Goal: Complete application form

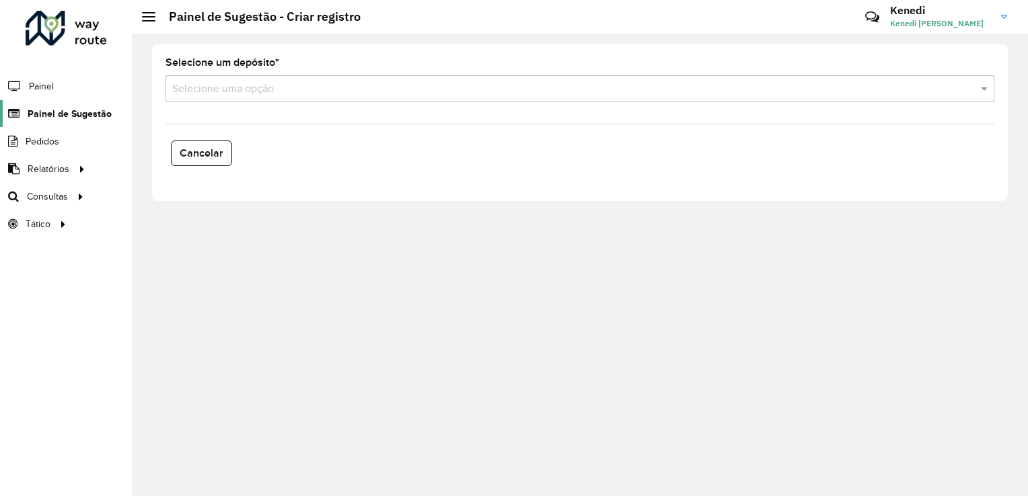
click at [81, 107] on span "Painel de Sugestão" at bounding box center [70, 114] width 84 height 14
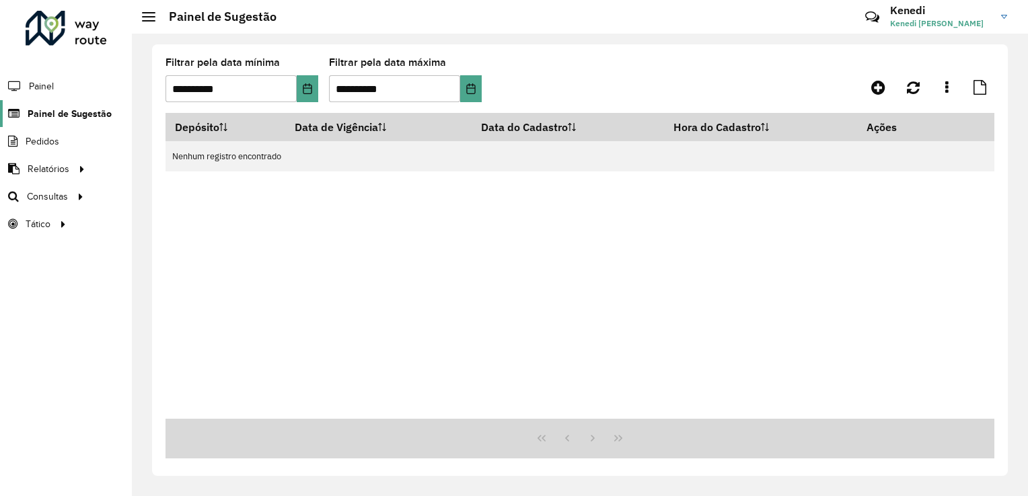
click at [81, 107] on span "Painel de Sugestão" at bounding box center [70, 114] width 84 height 14
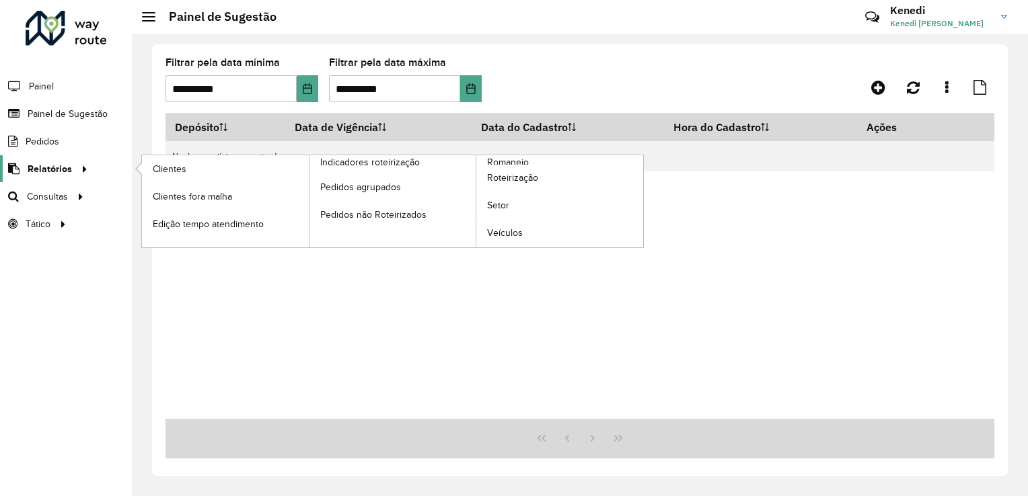
click at [71, 178] on link "Relatórios" at bounding box center [46, 168] width 92 height 27
click at [81, 176] on icon at bounding box center [82, 168] width 11 height 20
click at [52, 173] on span "Relatórios" at bounding box center [50, 169] width 44 height 14
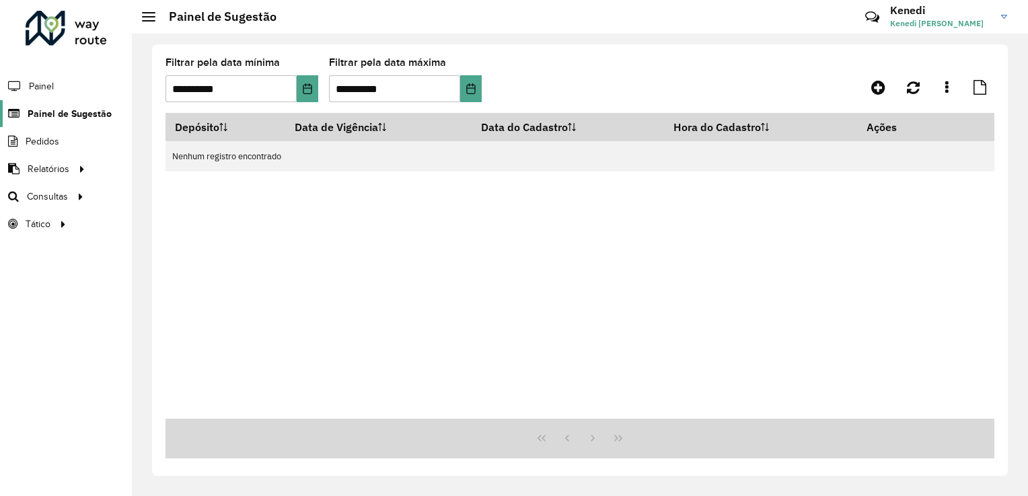
click at [81, 113] on span "Painel de Sugestão" at bounding box center [70, 114] width 84 height 14
click at [73, 114] on span "Painel de Sugestão" at bounding box center [70, 114] width 84 height 14
click at [71, 117] on span "Painel de Sugestão" at bounding box center [70, 114] width 84 height 14
click at [63, 114] on span "Painel de Sugestão" at bounding box center [70, 114] width 84 height 14
click at [864, 85] on link at bounding box center [878, 87] width 30 height 24
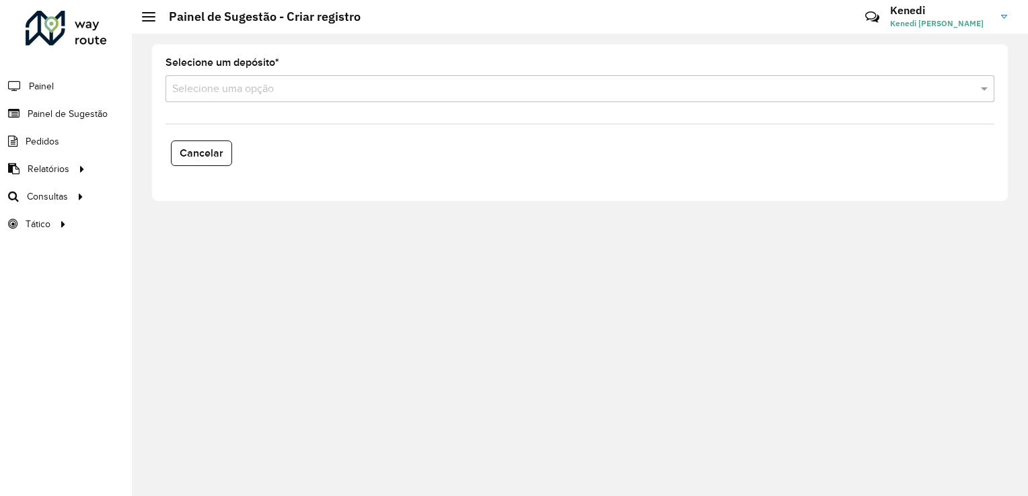
click at [414, 92] on input "text" at bounding box center [566, 89] width 788 height 16
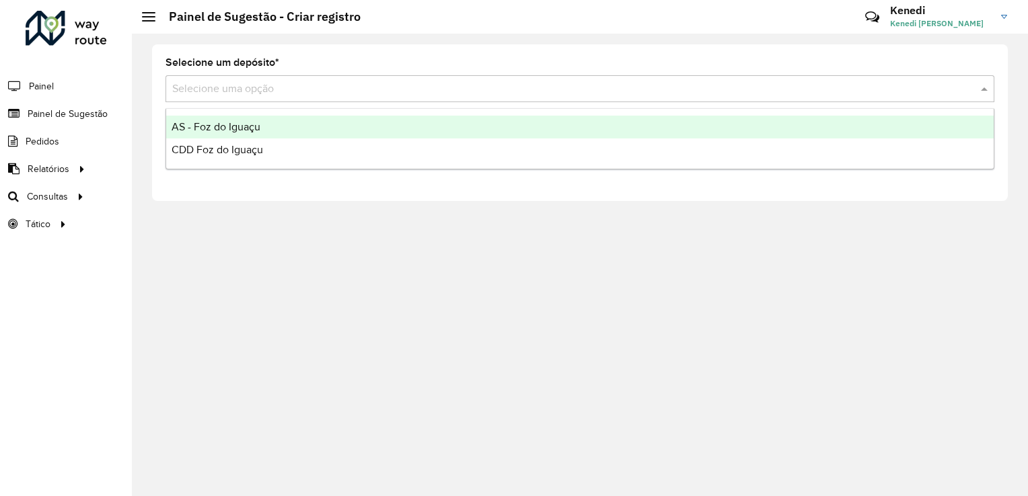
click at [241, 125] on span "AS - Foz do Iguaçu" at bounding box center [215, 126] width 89 height 11
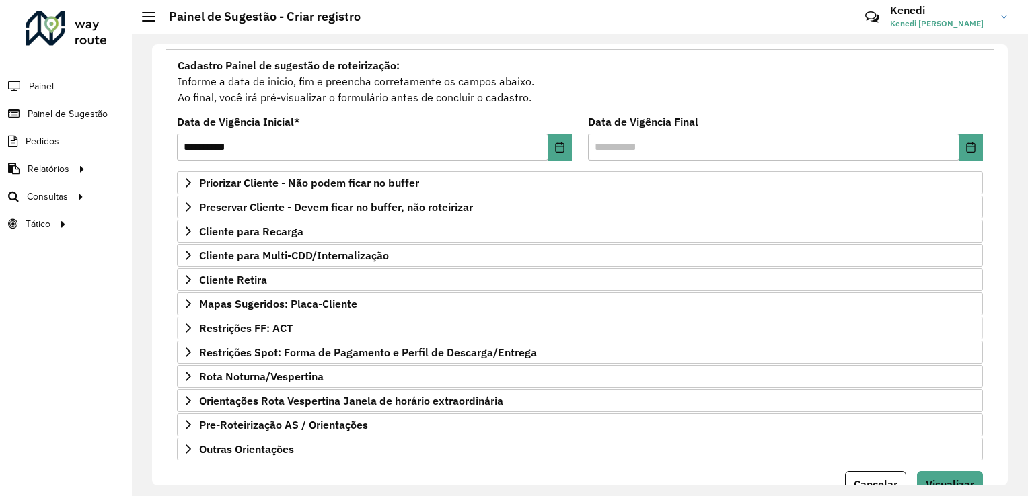
scroll to position [134, 0]
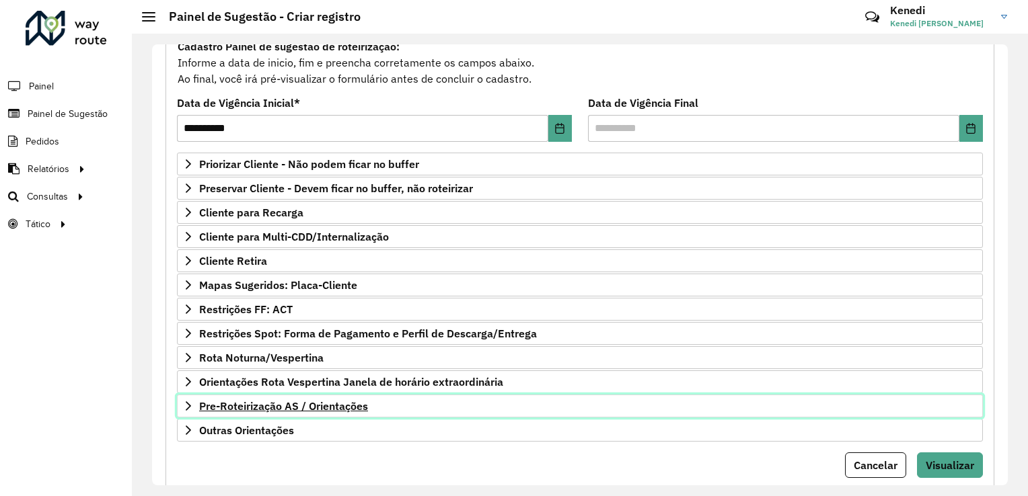
click at [208, 406] on span "Pre-Roteirização AS / Orientações" at bounding box center [283, 406] width 169 height 11
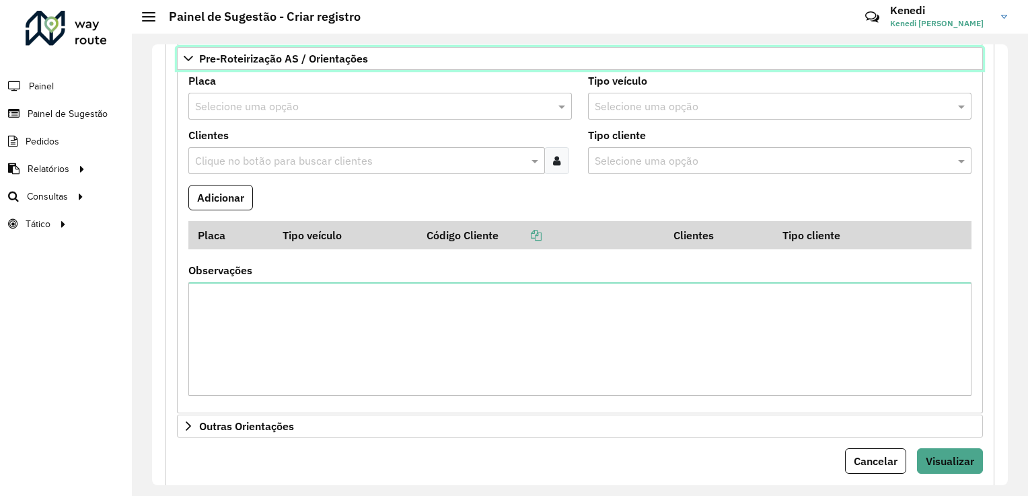
scroll to position [447, 0]
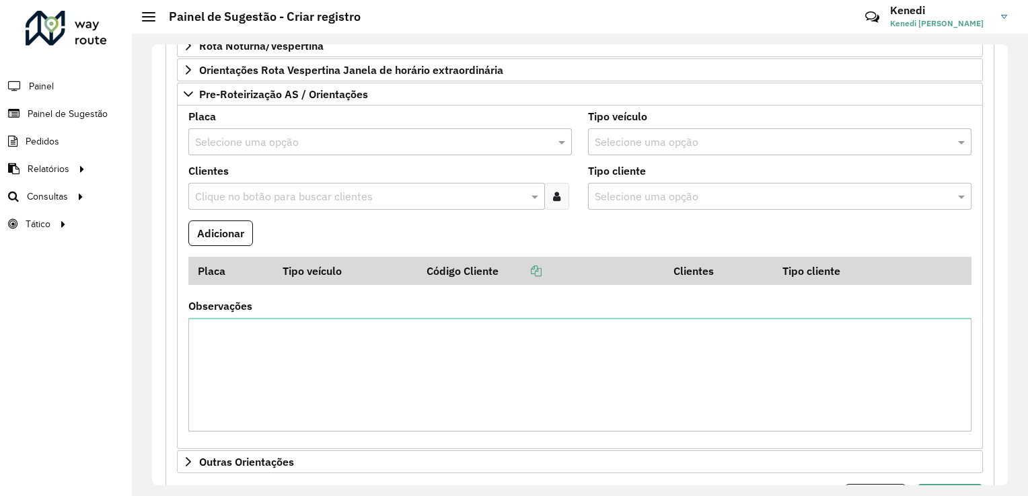
click at [255, 141] on input "text" at bounding box center [366, 142] width 343 height 16
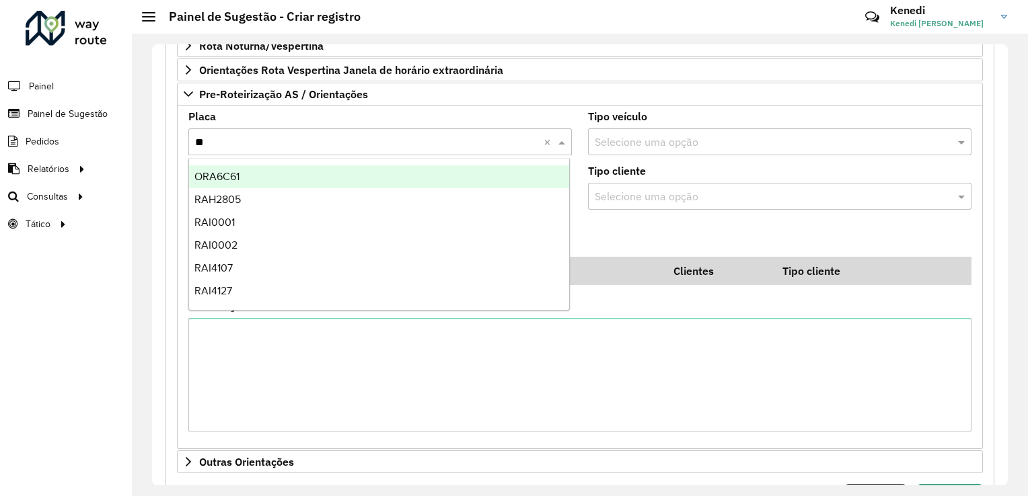
type input "***"
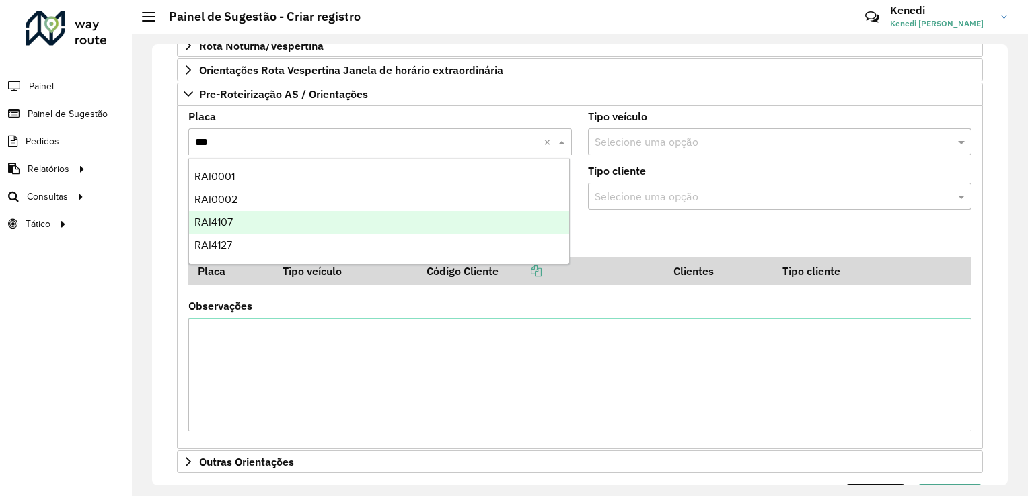
click at [259, 218] on div "RAI4107" at bounding box center [379, 222] width 381 height 23
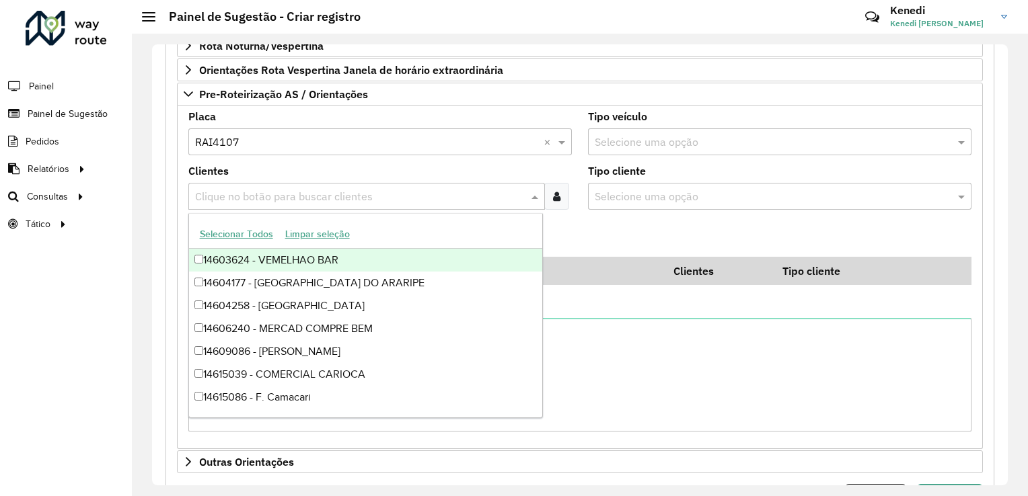
click at [264, 190] on input "text" at bounding box center [360, 197] width 336 height 16
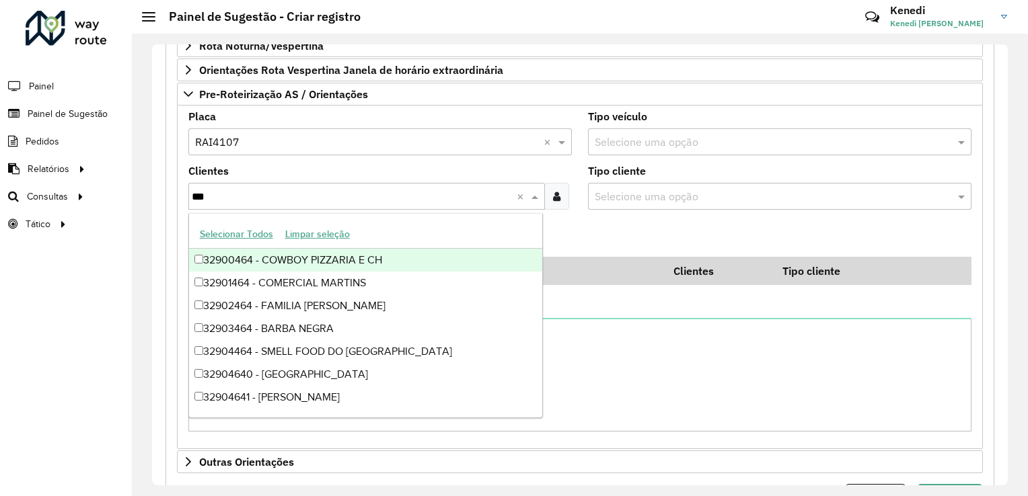
type input "****"
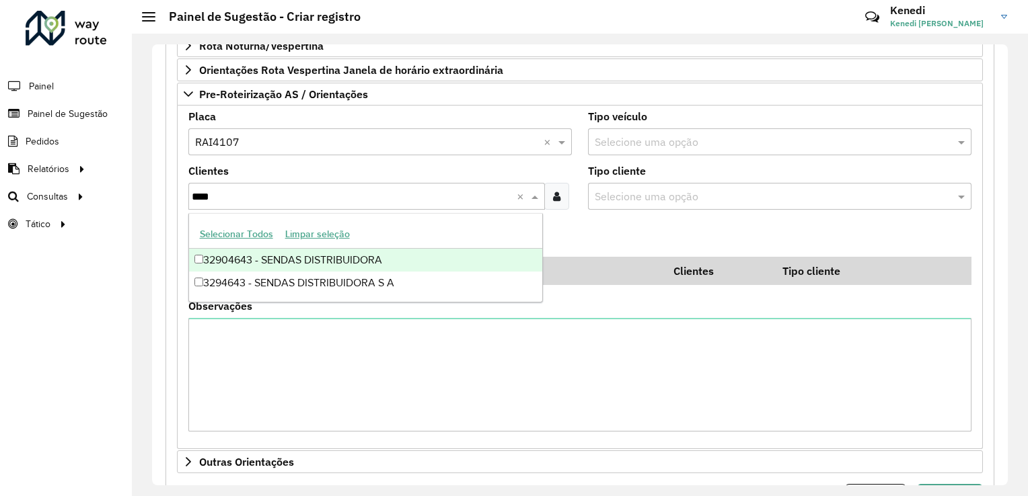
click at [213, 260] on div "32904643 - SENDAS DISTRIBUIDORA" at bounding box center [366, 260] width 354 height 23
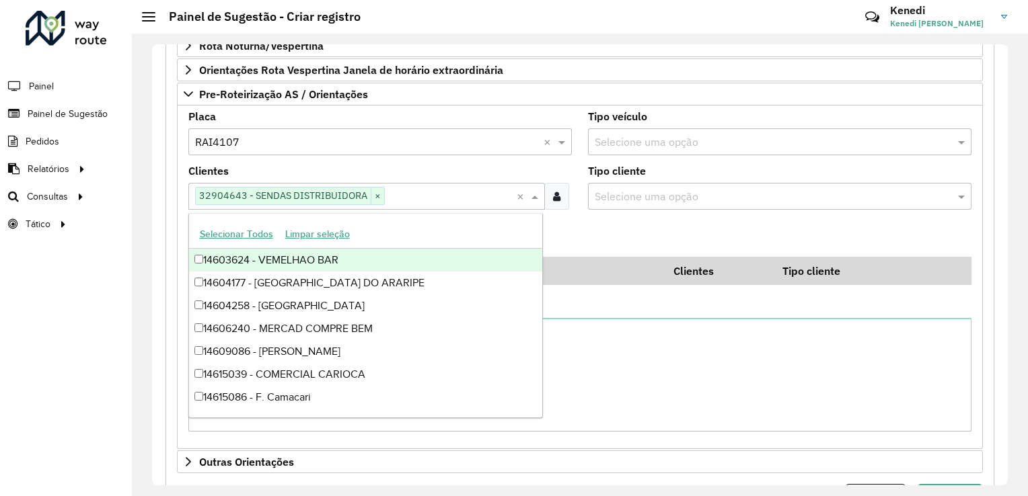
click at [611, 236] on formly-field "Adicionar" at bounding box center [579, 239] width 799 height 36
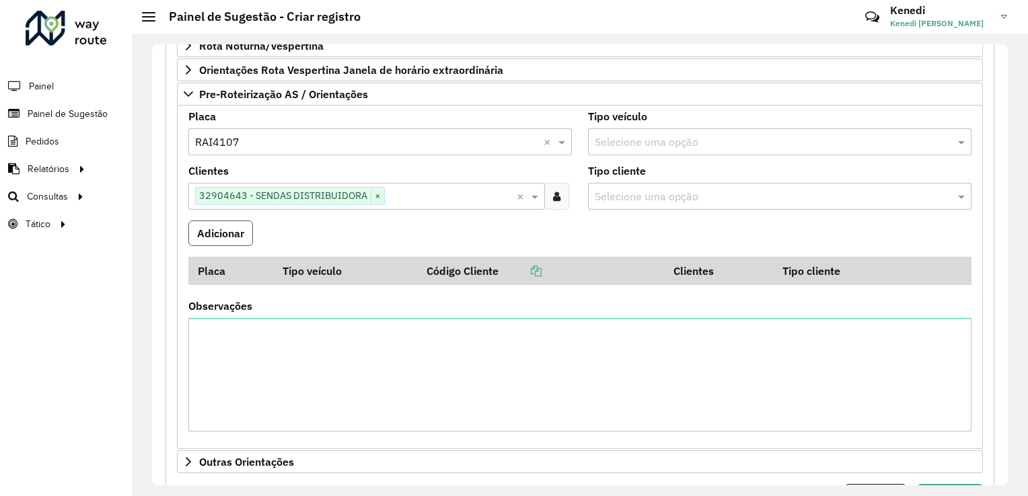
click at [233, 237] on button "Adicionar" at bounding box center [220, 234] width 65 height 26
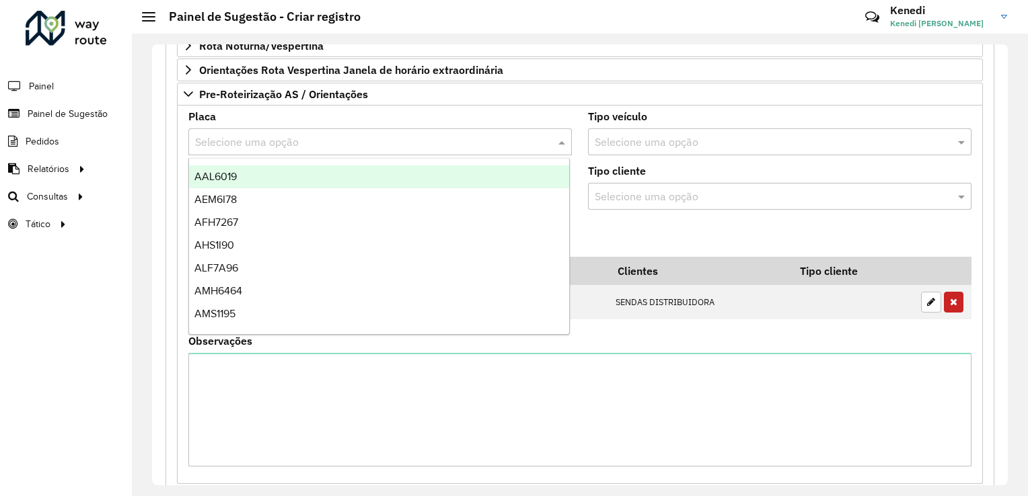
click at [284, 136] on input "text" at bounding box center [366, 142] width 343 height 16
type input "***"
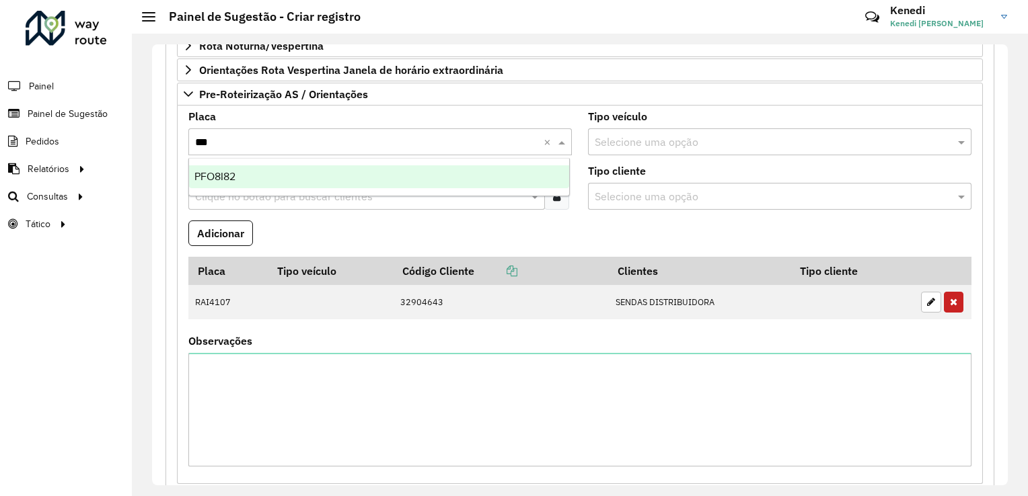
click at [231, 179] on span "PFO8I82" at bounding box center [214, 176] width 41 height 11
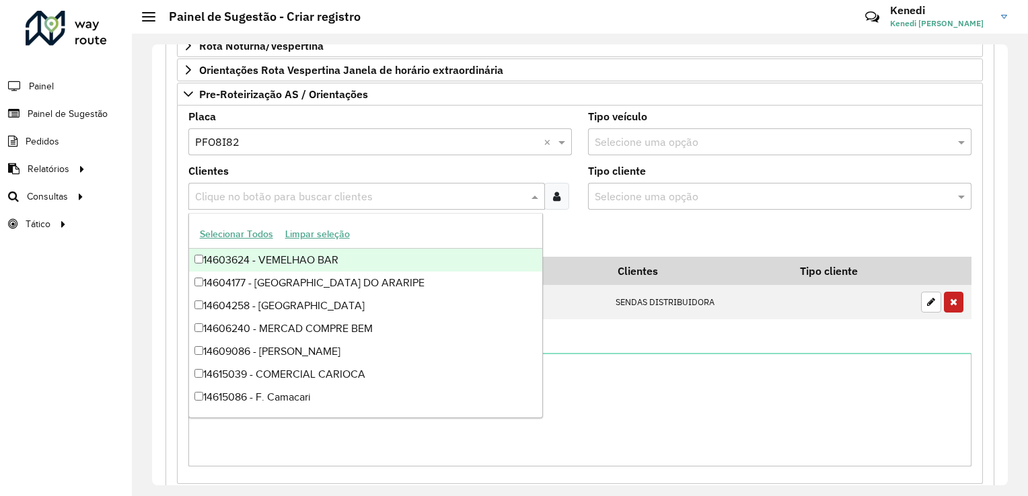
click at [233, 193] on input "text" at bounding box center [360, 197] width 336 height 16
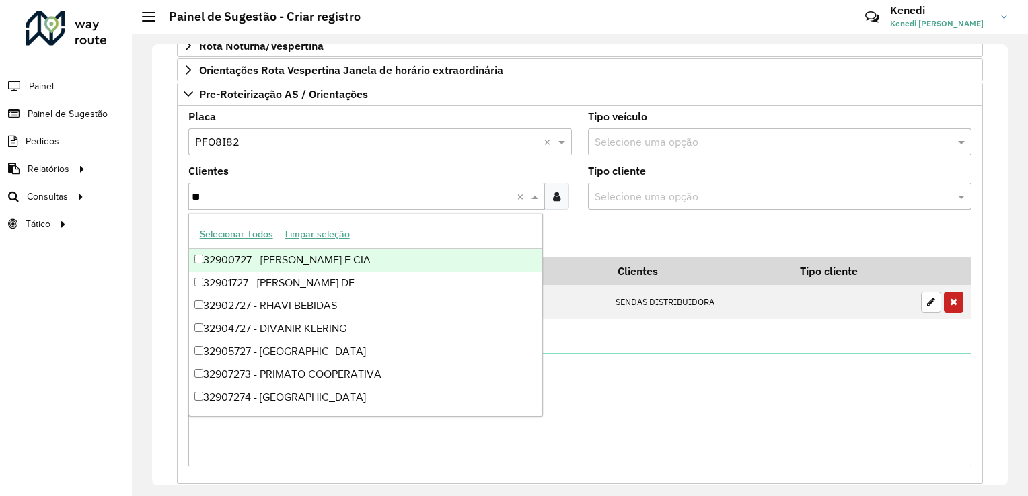
type input "***"
click at [199, 263] on div "32900727 - [PERSON_NAME] E CIA" at bounding box center [366, 260] width 354 height 23
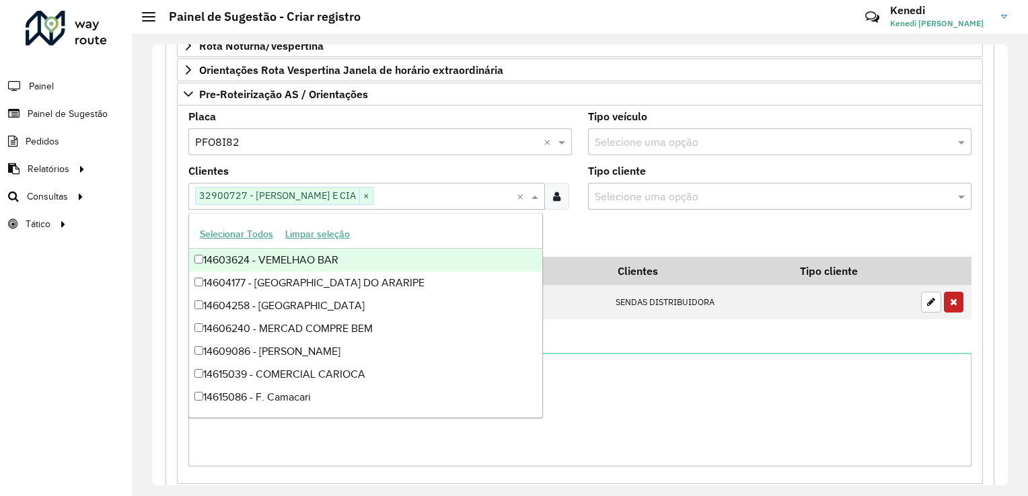
click at [586, 223] on formly-group "Placa Selecione uma opção × PFO8I82 × Tipo veículo Selecione uma opção Clientes…" at bounding box center [579, 295] width 799 height 366
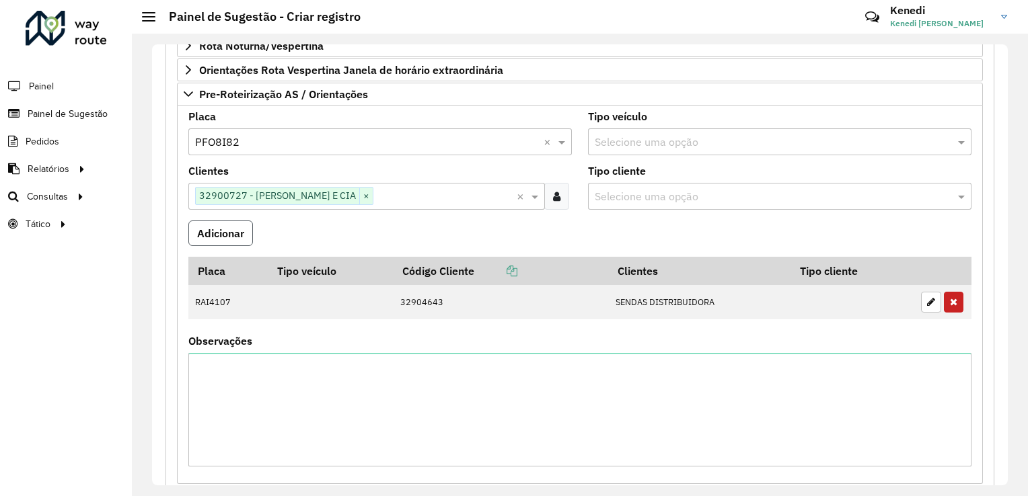
click at [219, 225] on button "Adicionar" at bounding box center [220, 234] width 65 height 26
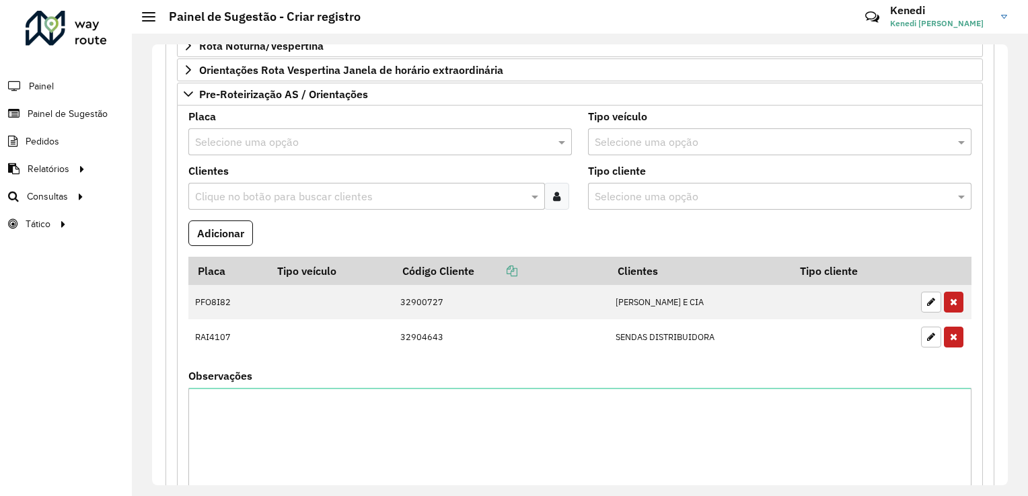
click at [275, 141] on input "text" at bounding box center [366, 142] width 343 height 16
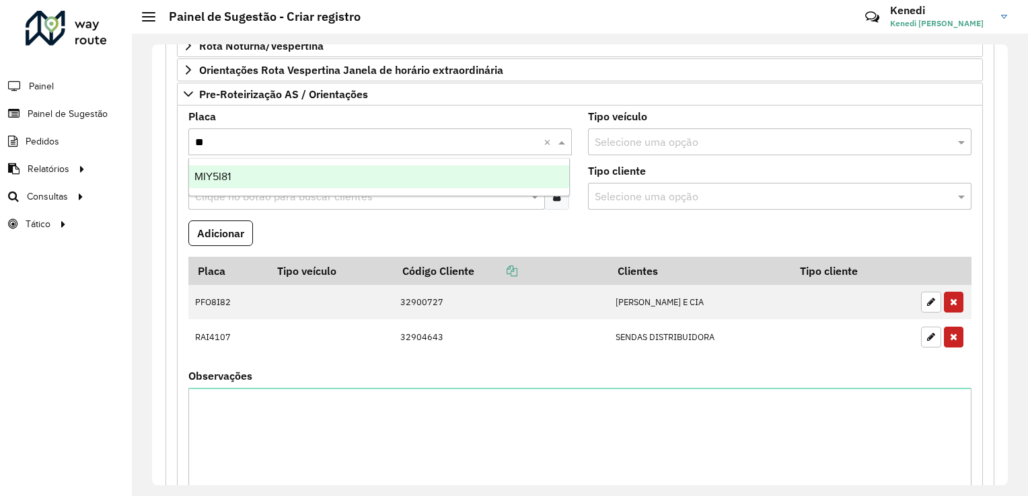
type input "***"
click at [231, 184] on div "MIY5I81" at bounding box center [379, 176] width 381 height 23
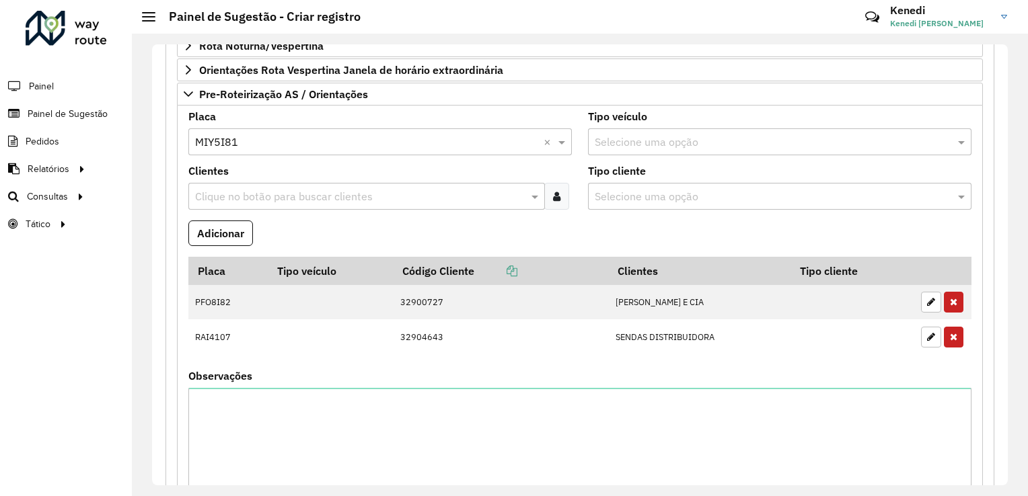
click at [231, 189] on input "text" at bounding box center [360, 197] width 336 height 16
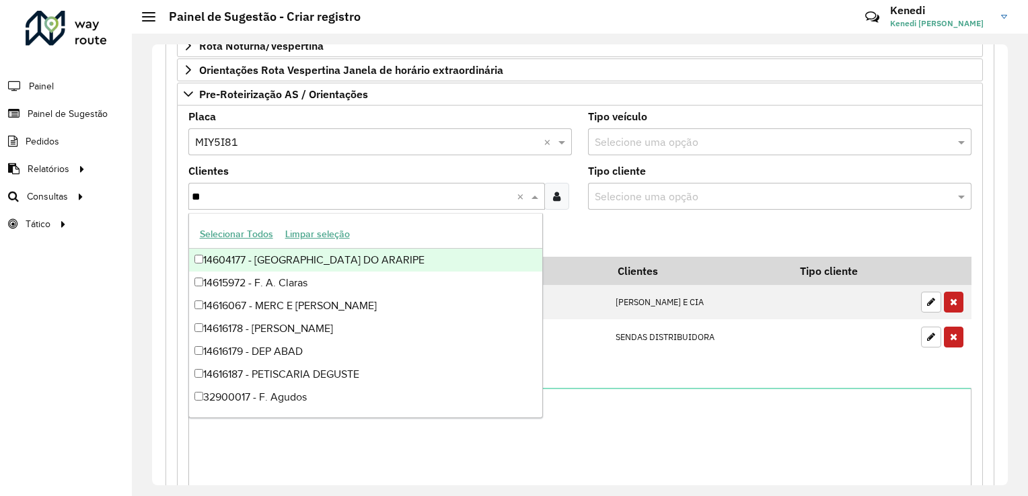
type input "***"
click at [242, 261] on div "32900732 - [PERSON_NAME] E CIA" at bounding box center [366, 260] width 354 height 23
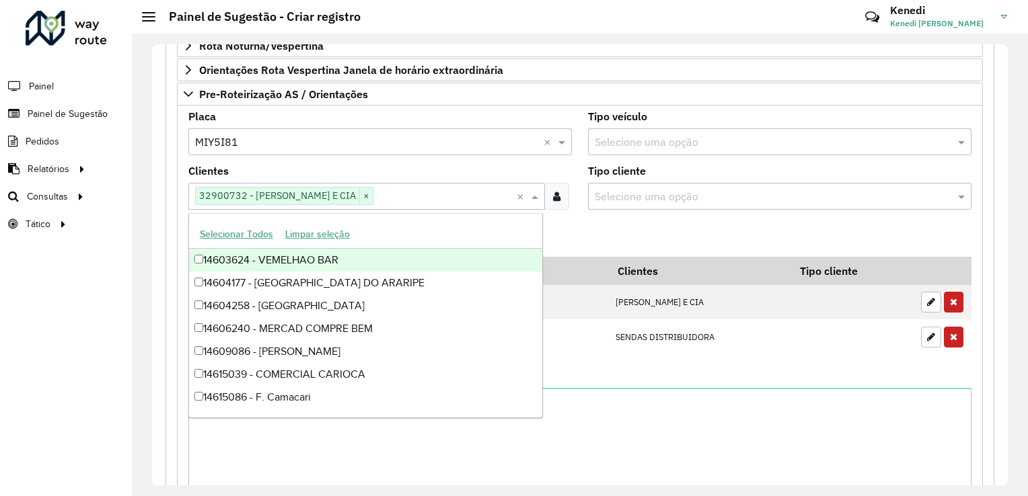
click at [568, 214] on formly-field "Clientes Clique no botão para buscar clientes 32900732 - [PERSON_NAME] E CIA × ×" at bounding box center [379, 193] width 399 height 54
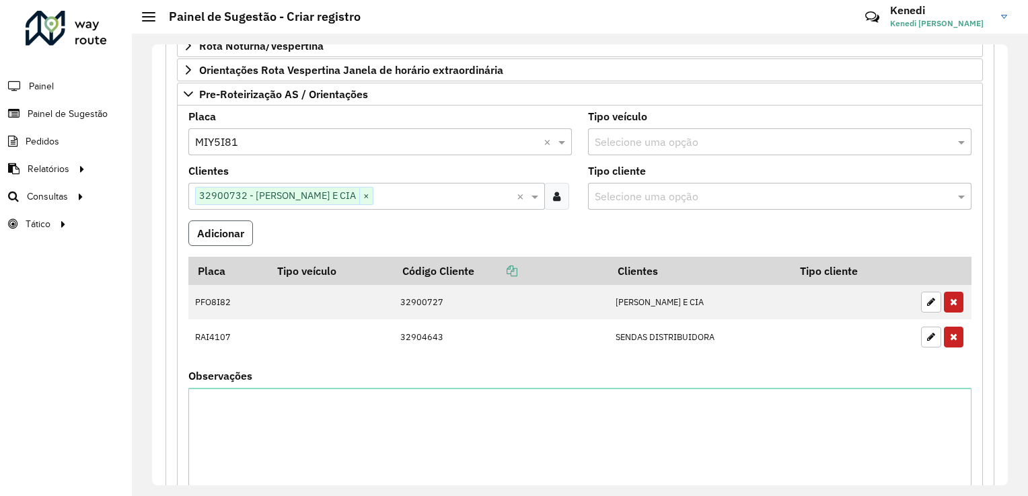
click at [241, 226] on button "Adicionar" at bounding box center [220, 234] width 65 height 26
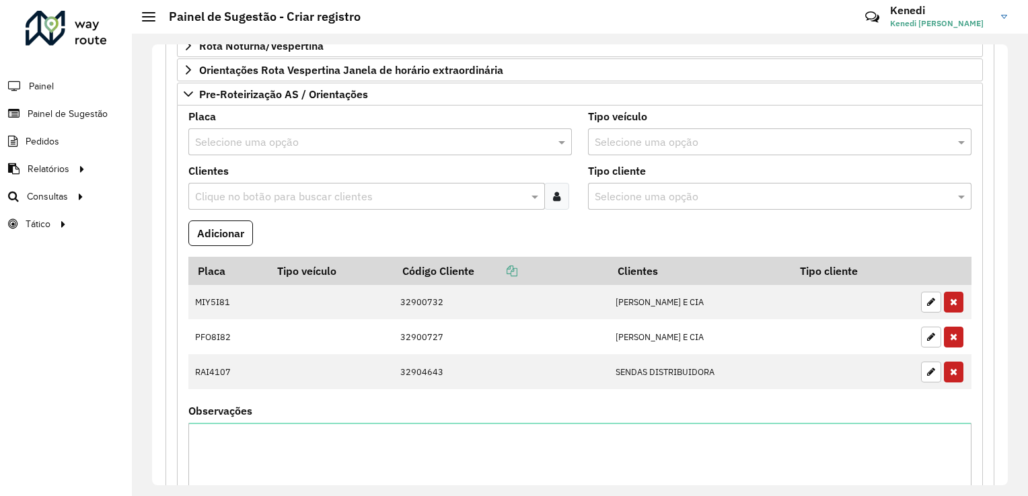
click at [254, 134] on input "text" at bounding box center [366, 142] width 343 height 16
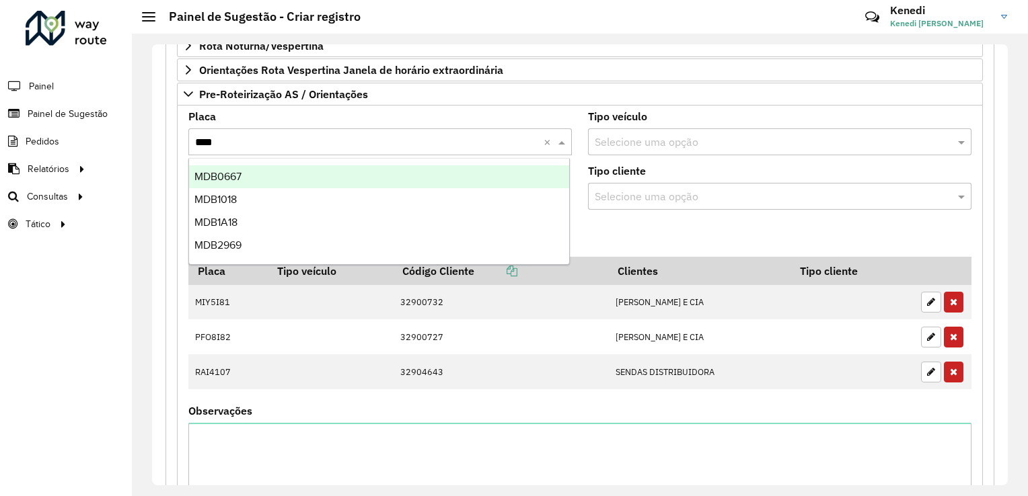
type input "*****"
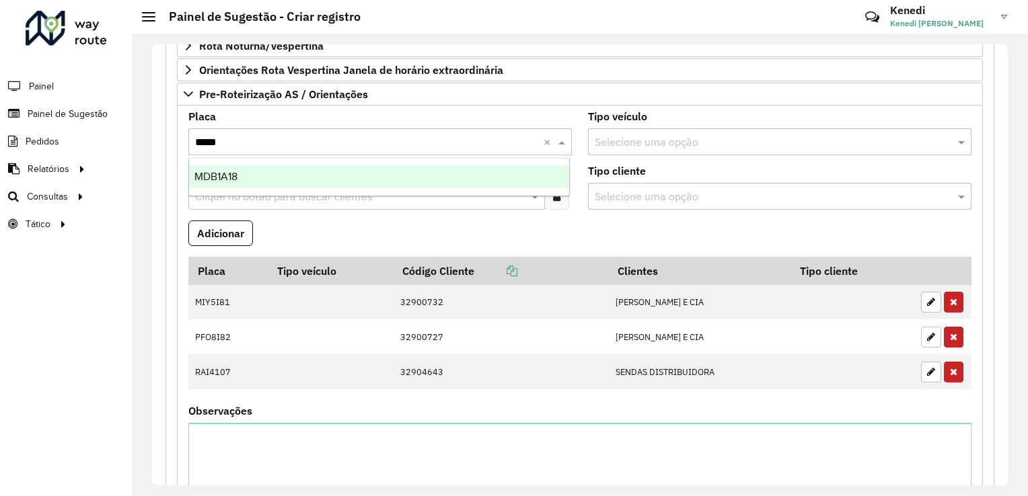
click at [237, 178] on div "MDB1A18" at bounding box center [379, 176] width 381 height 23
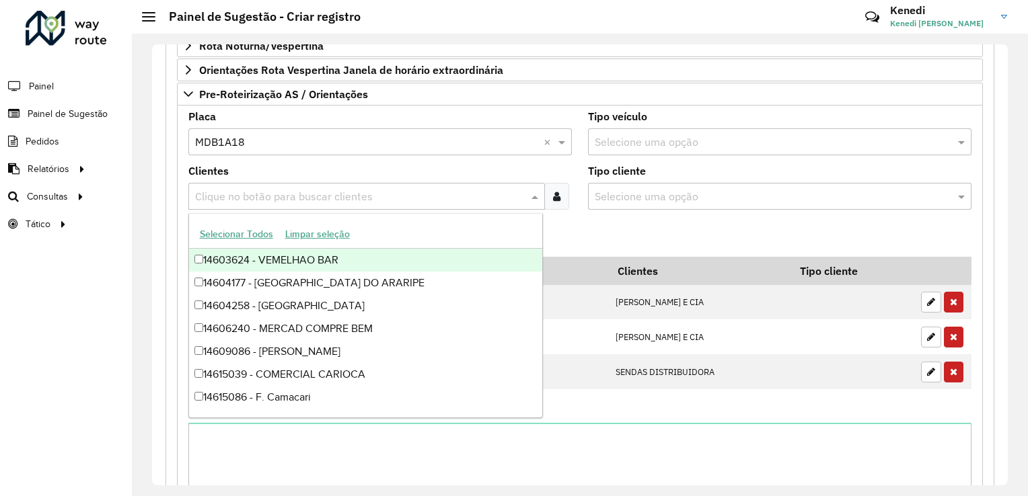
click at [236, 193] on input "text" at bounding box center [360, 197] width 336 height 16
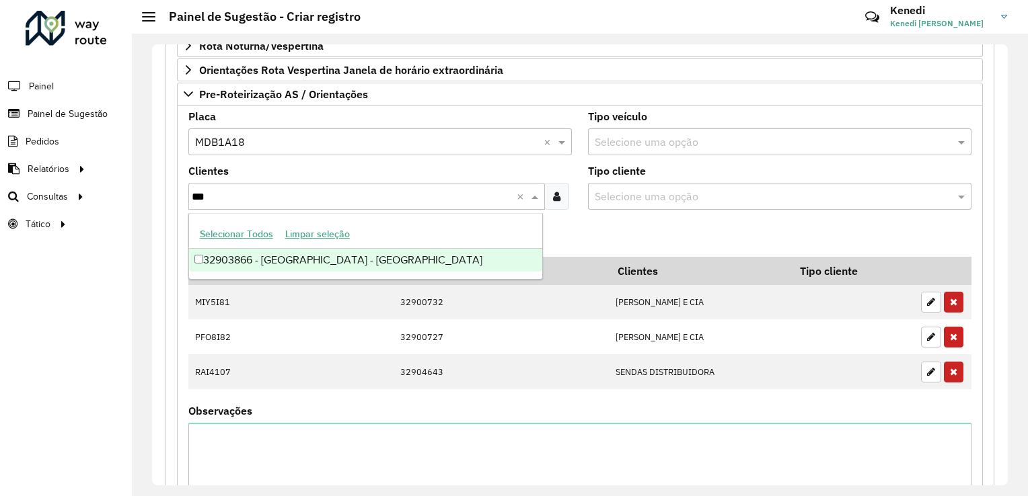
type input "****"
click at [250, 262] on div "32903866 - [GEOGRAPHIC_DATA] - [GEOGRAPHIC_DATA]" at bounding box center [366, 260] width 354 height 23
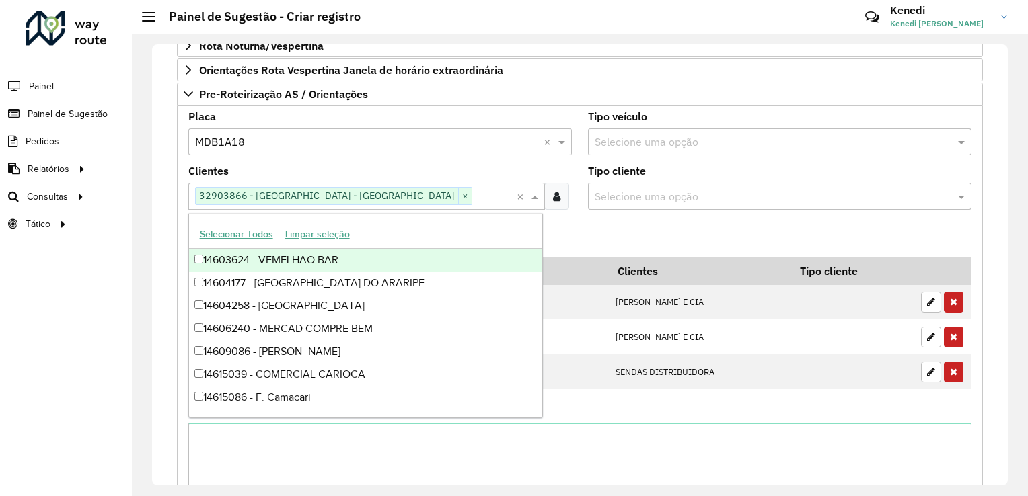
click at [606, 237] on formly-field "Adicionar" at bounding box center [579, 239] width 799 height 36
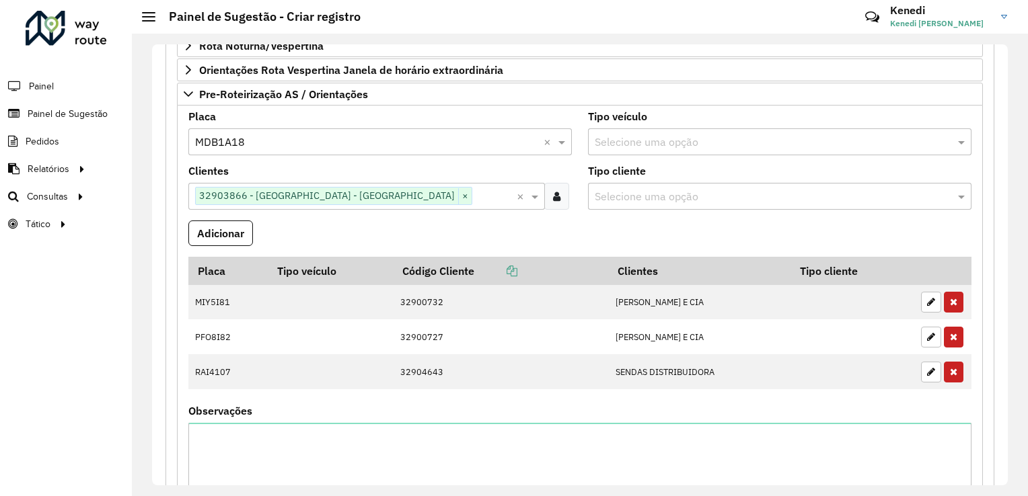
click at [237, 225] on button "Adicionar" at bounding box center [220, 234] width 65 height 26
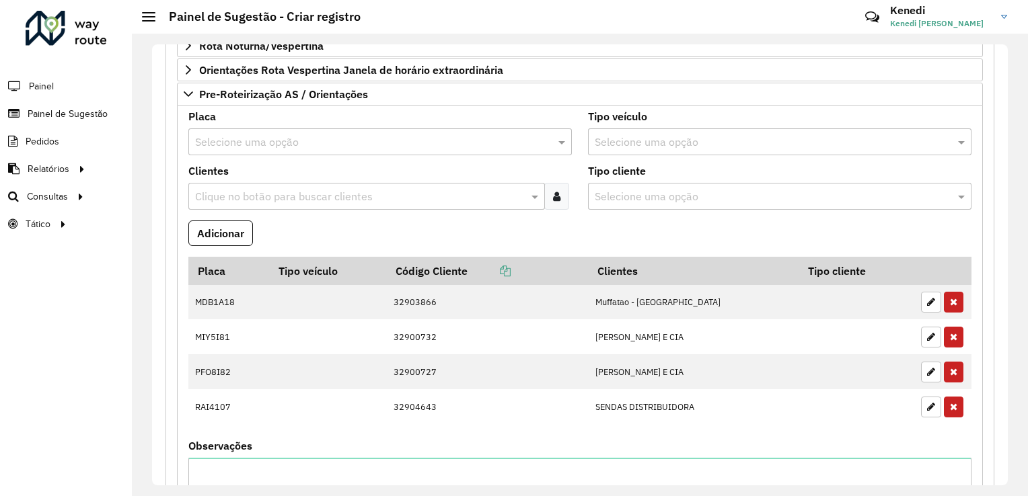
click at [294, 141] on input "text" at bounding box center [366, 142] width 343 height 16
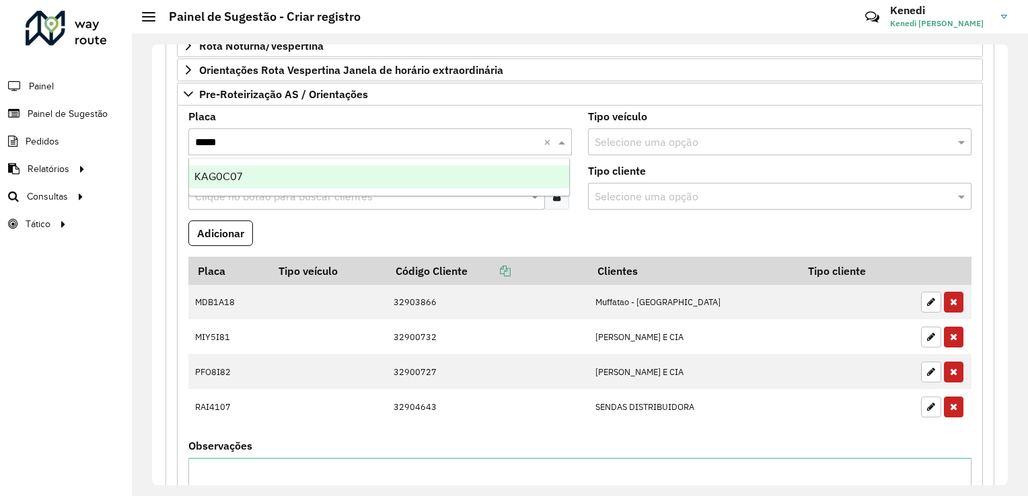
type input "******"
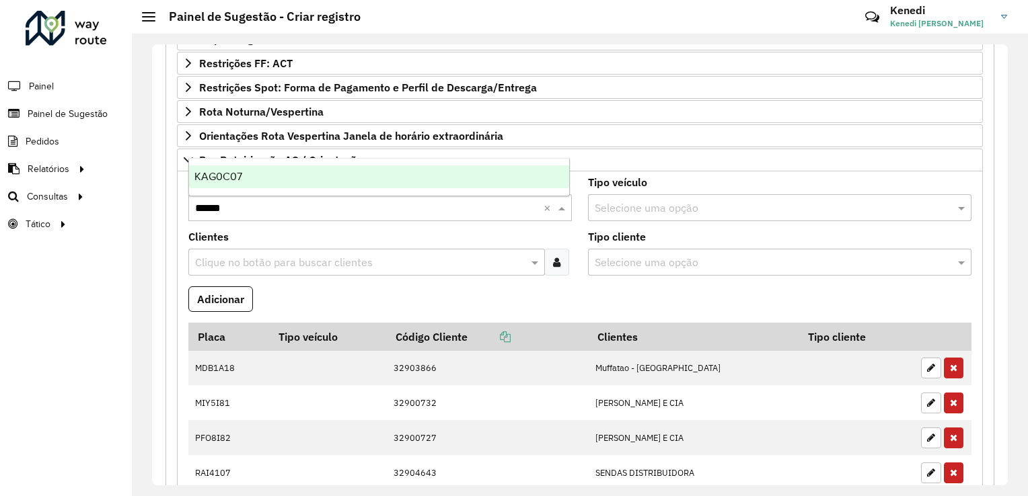
scroll to position [379, 0]
click at [252, 184] on div "KAG0C07" at bounding box center [379, 176] width 381 height 23
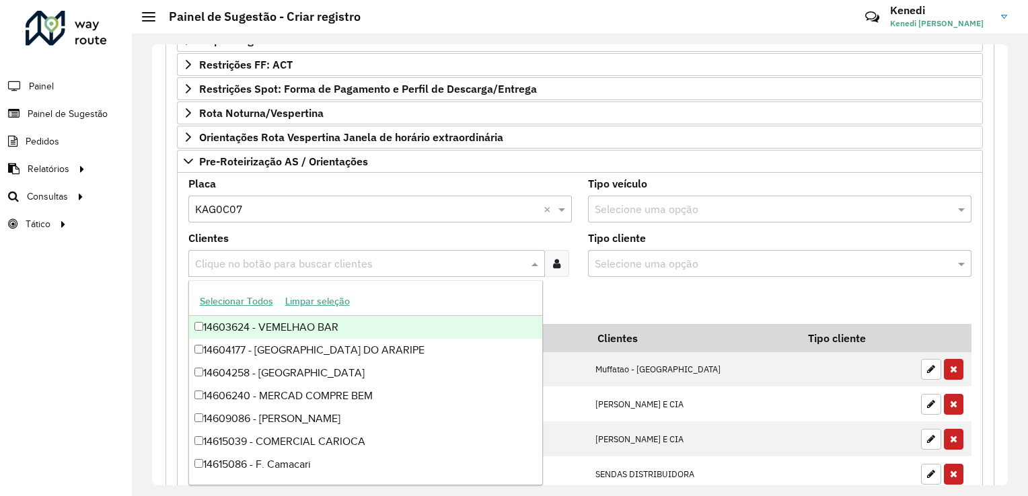
click at [225, 266] on input "text" at bounding box center [360, 264] width 336 height 16
type input "****"
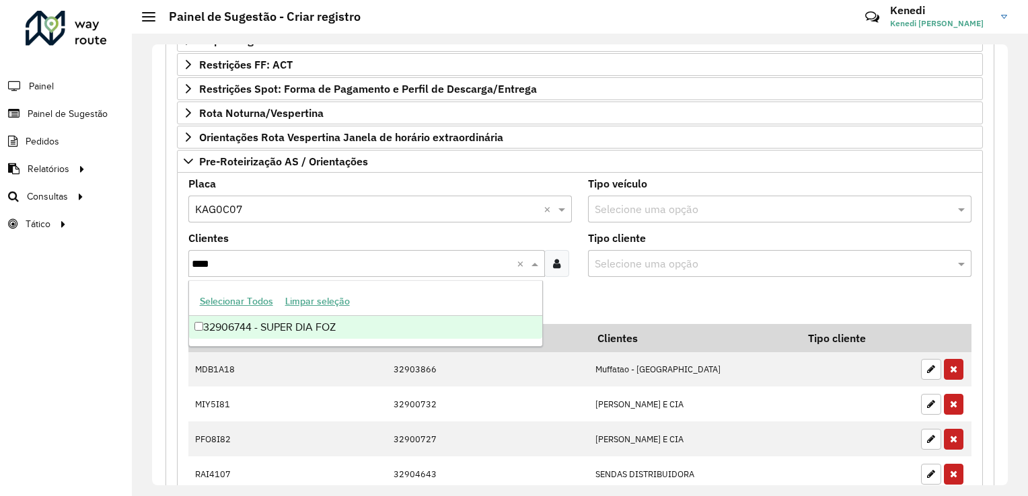
click at [224, 331] on div "32906744 - SUPER DIA FOZ" at bounding box center [366, 327] width 354 height 23
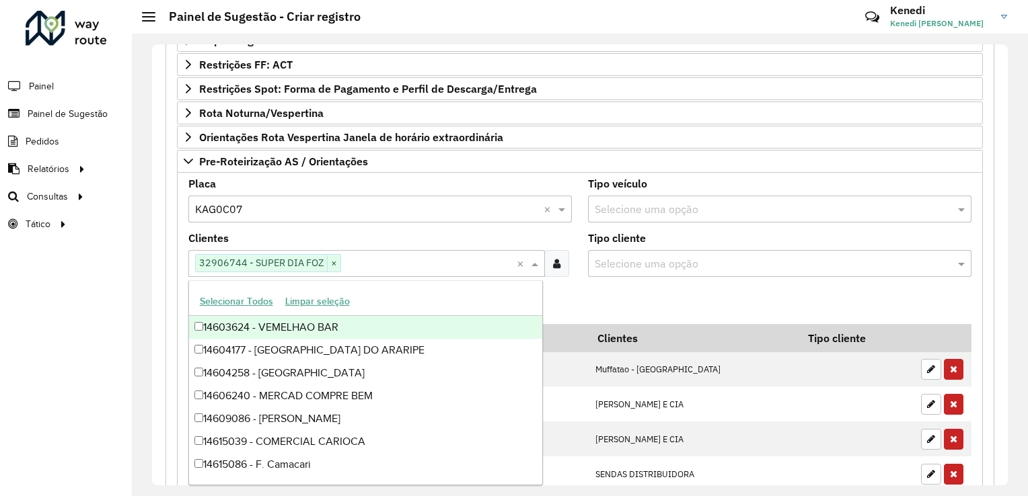
click at [564, 305] on formly-field "Adicionar" at bounding box center [579, 306] width 799 height 36
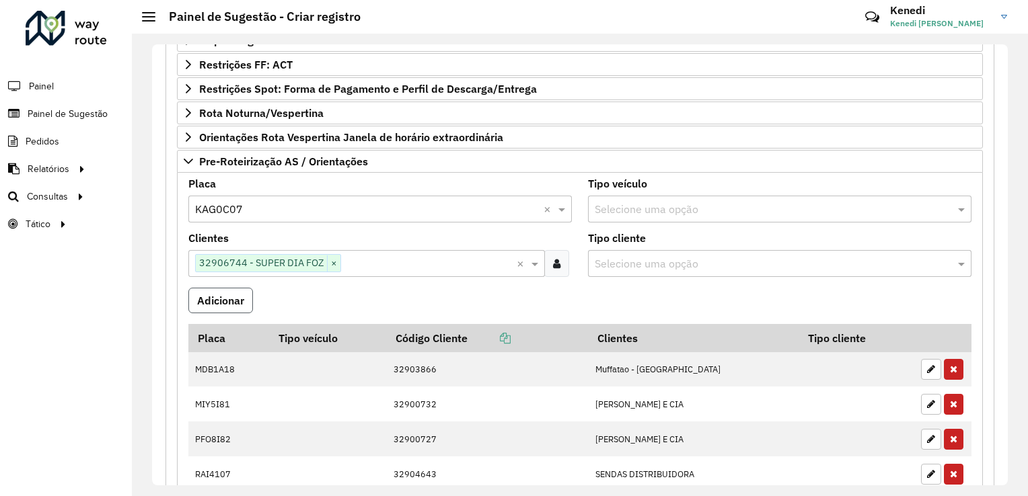
click at [239, 299] on button "Adicionar" at bounding box center [220, 301] width 65 height 26
click at [263, 204] on input "text" at bounding box center [366, 210] width 343 height 16
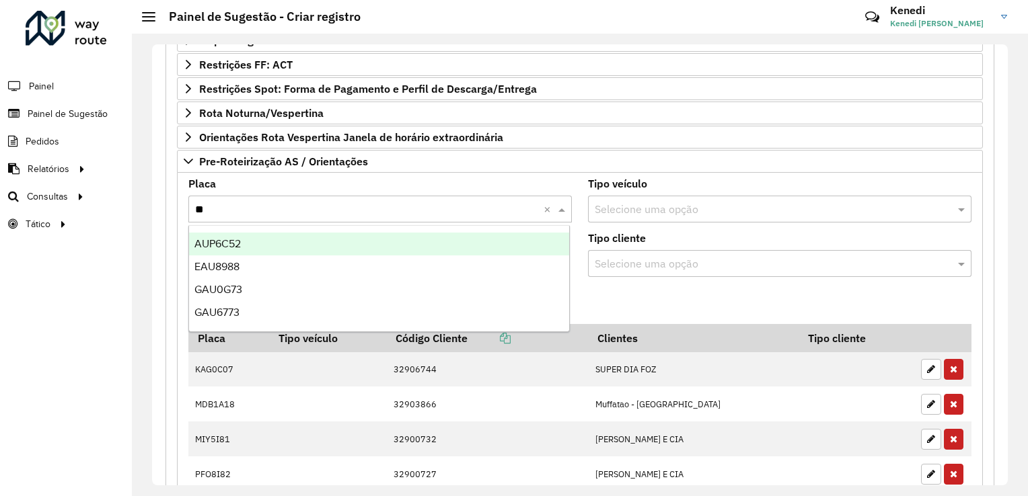
type input "***"
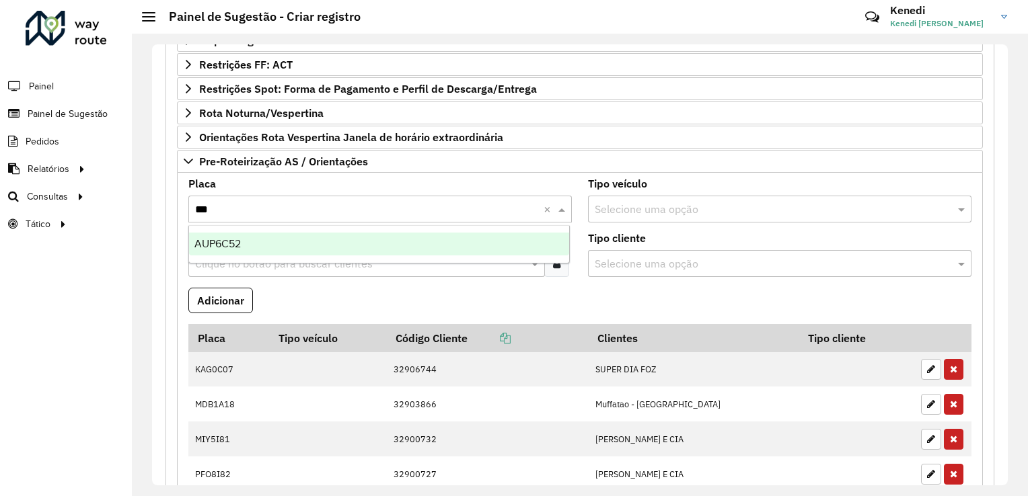
click at [239, 248] on span "AUP6C52" at bounding box center [217, 243] width 46 height 11
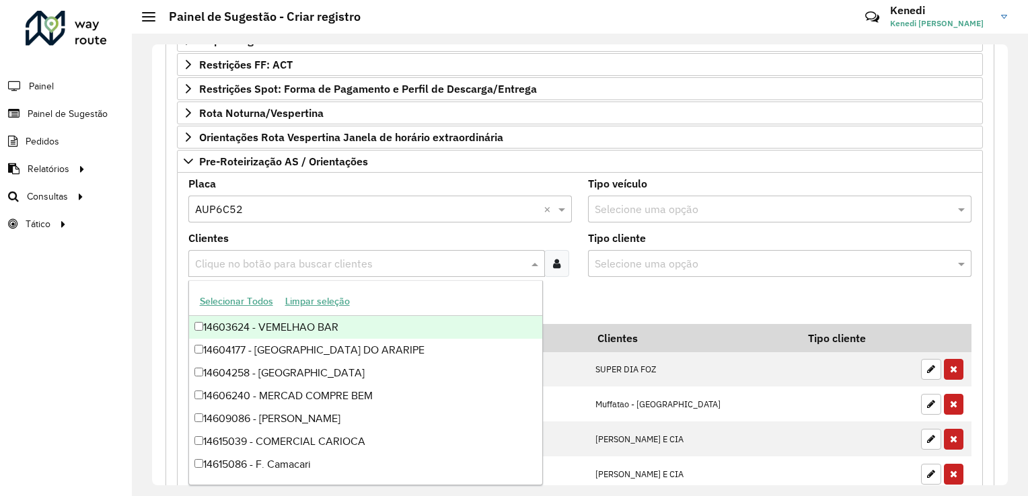
click at [244, 256] on input "text" at bounding box center [360, 264] width 336 height 16
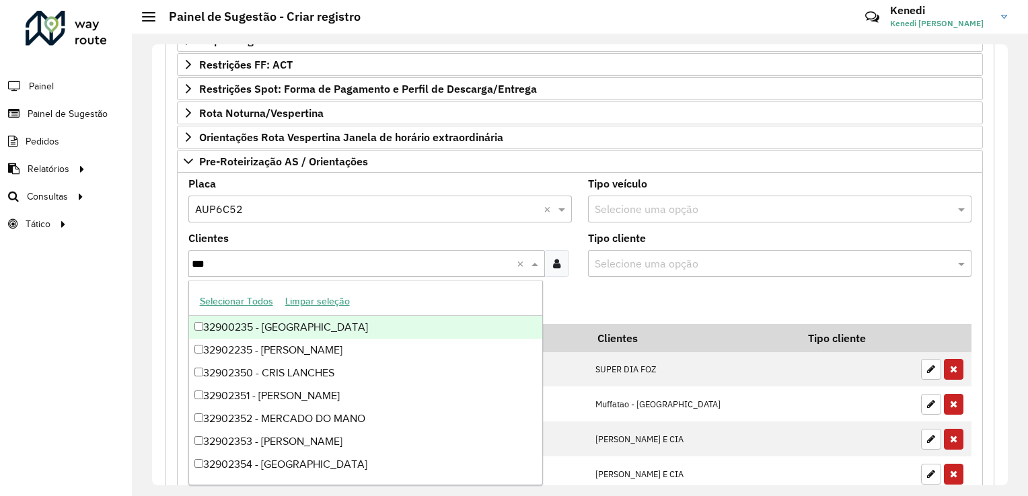
type input "****"
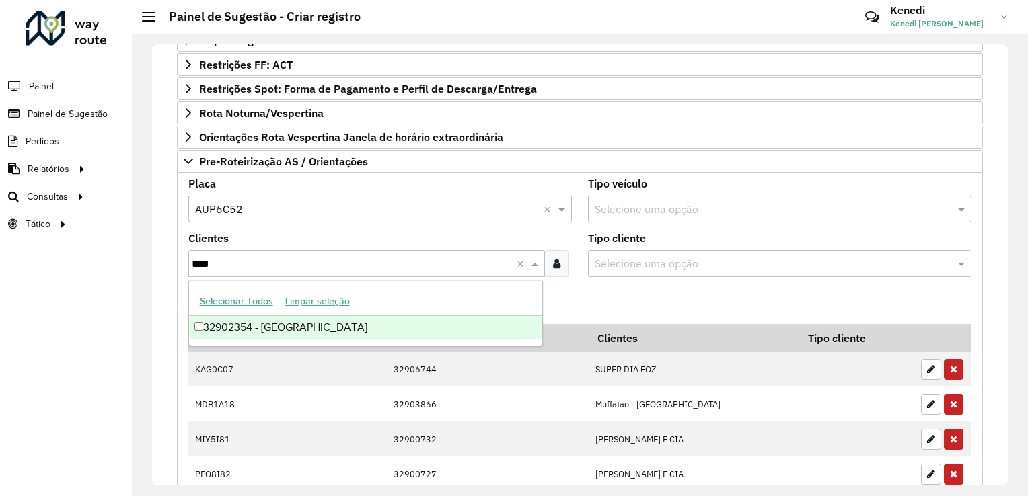
click at [264, 324] on div "32902354 - [GEOGRAPHIC_DATA]" at bounding box center [366, 327] width 354 height 23
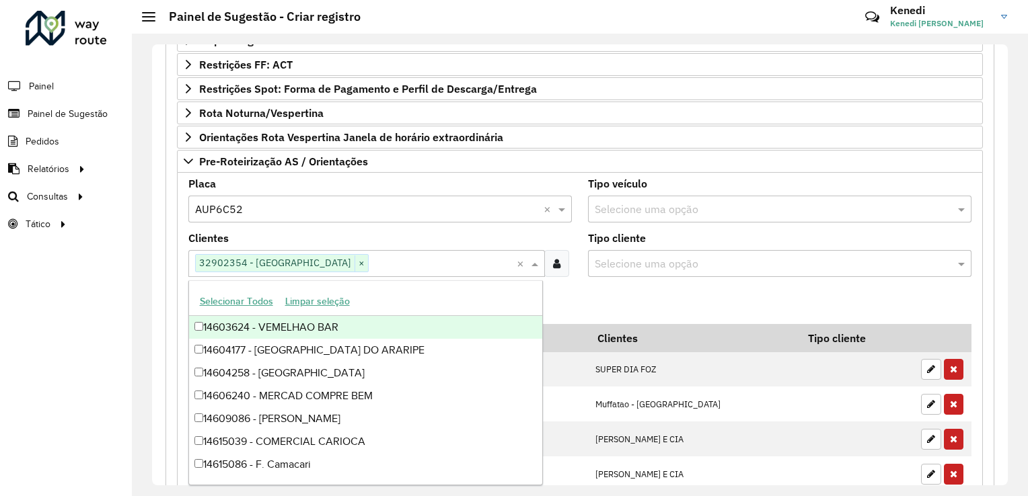
click at [568, 291] on formly-field "Adicionar" at bounding box center [579, 306] width 799 height 36
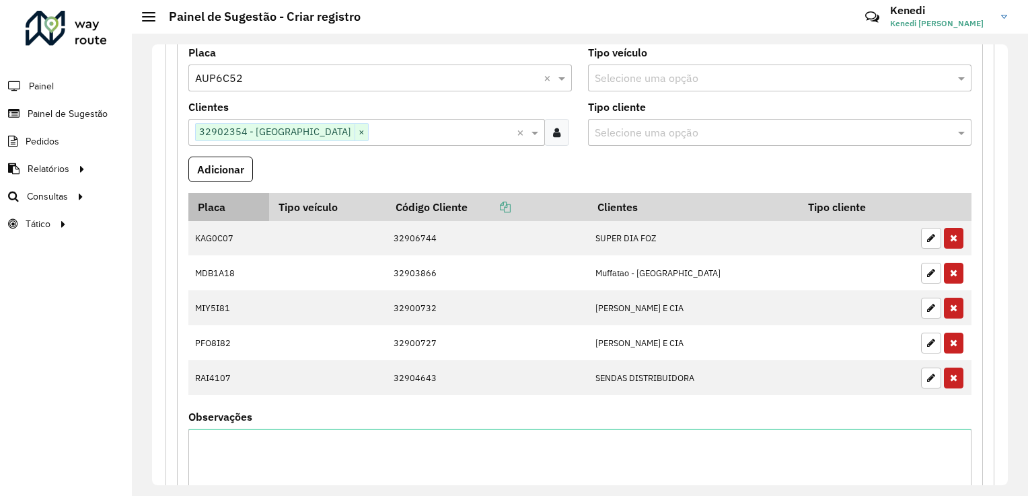
scroll to position [514, 0]
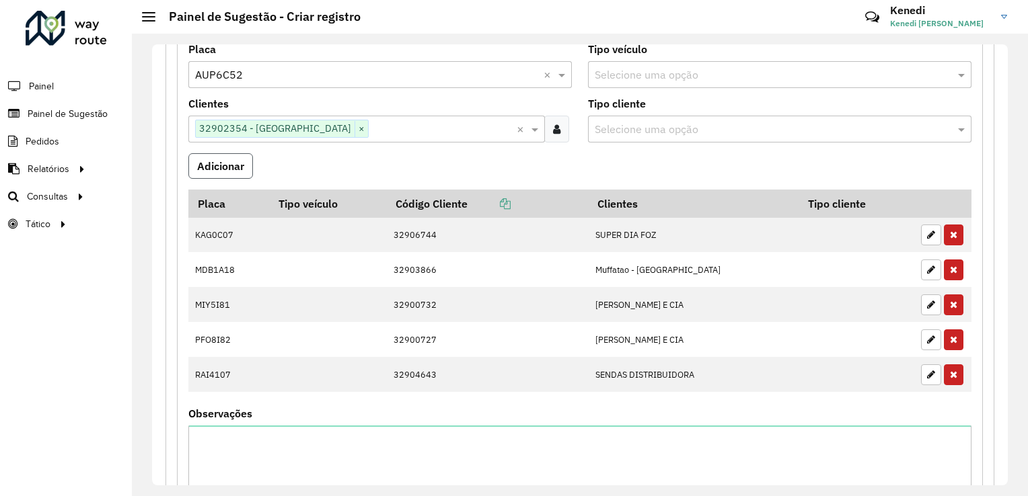
click at [227, 167] on button "Adicionar" at bounding box center [220, 166] width 65 height 26
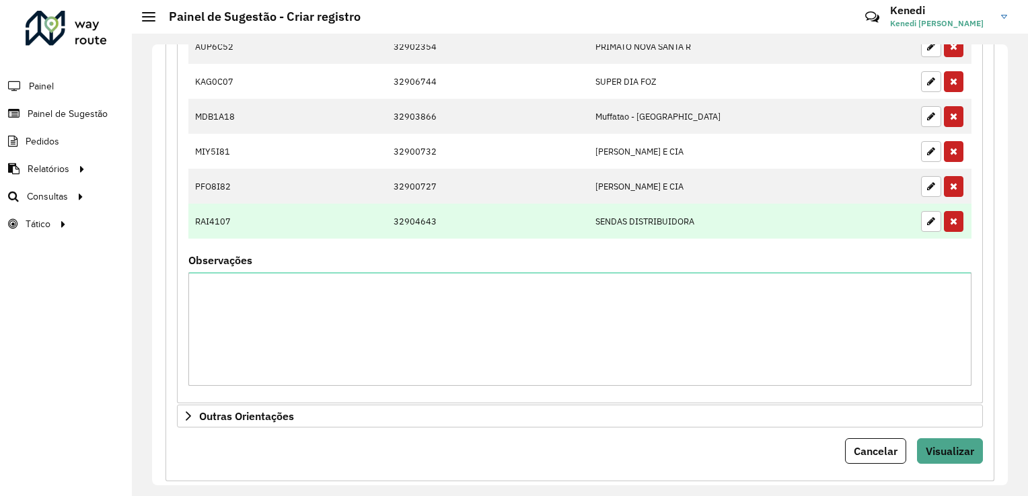
scroll to position [716, 0]
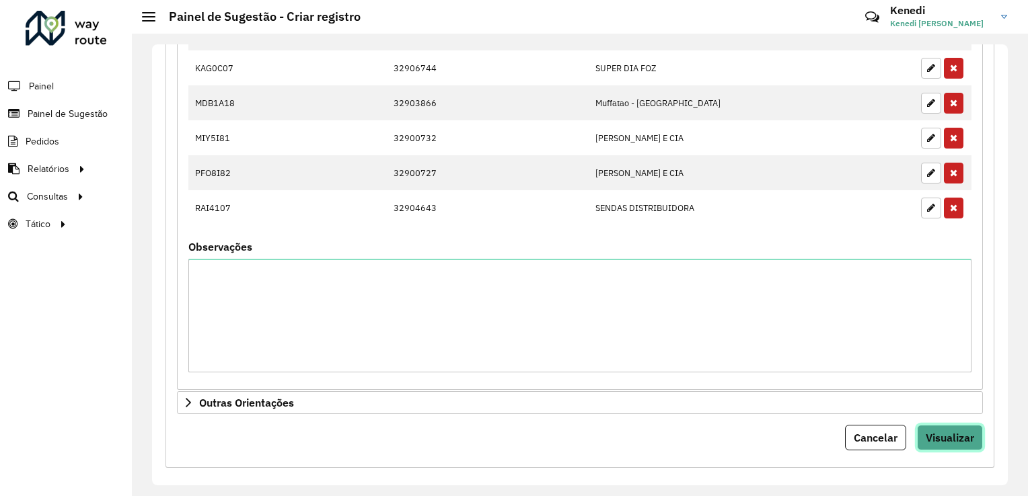
click at [950, 441] on button "Visualizar" at bounding box center [950, 438] width 66 height 26
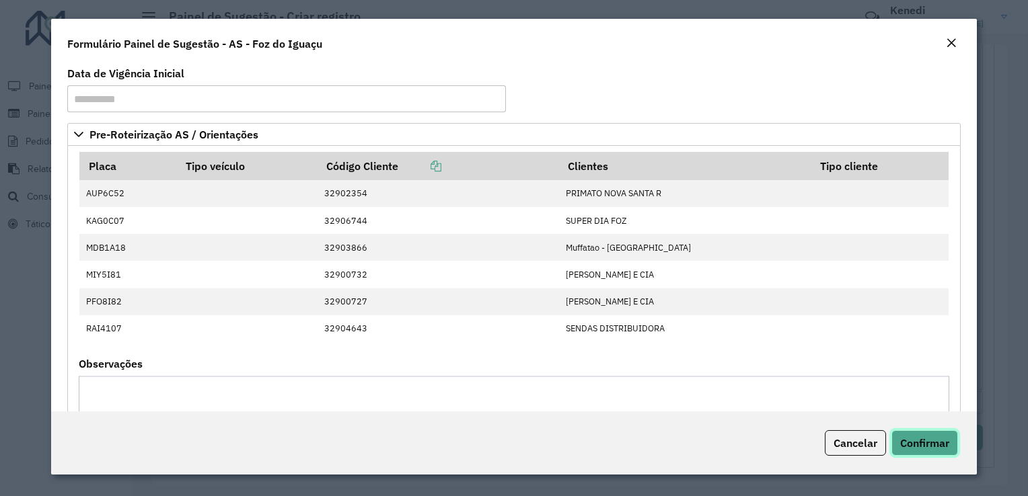
click at [928, 446] on span "Confirmar" at bounding box center [924, 442] width 49 height 13
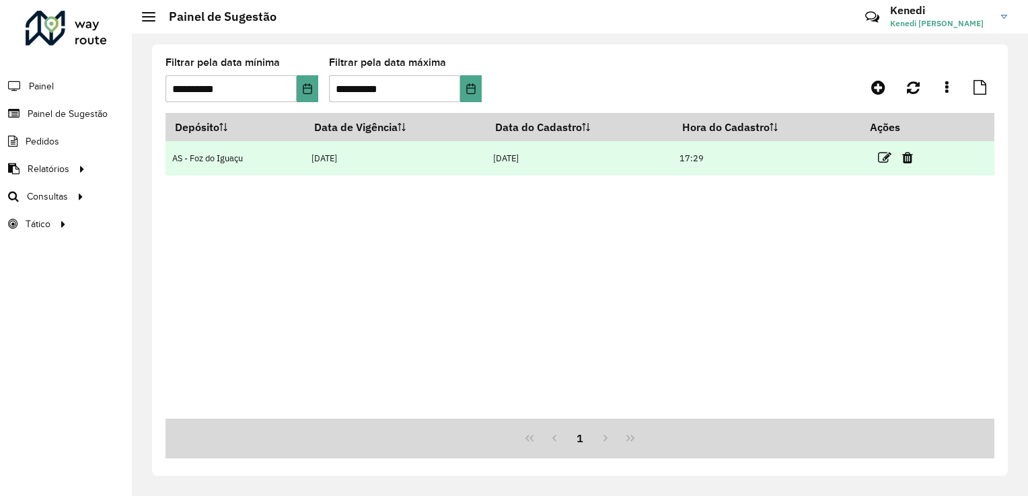
click at [886, 165] on link at bounding box center [884, 158] width 13 height 18
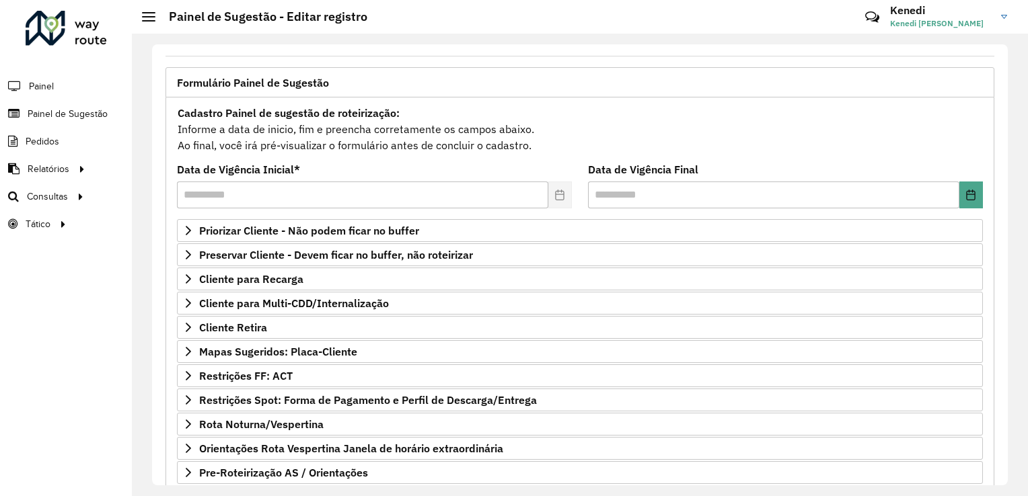
scroll to position [169, 0]
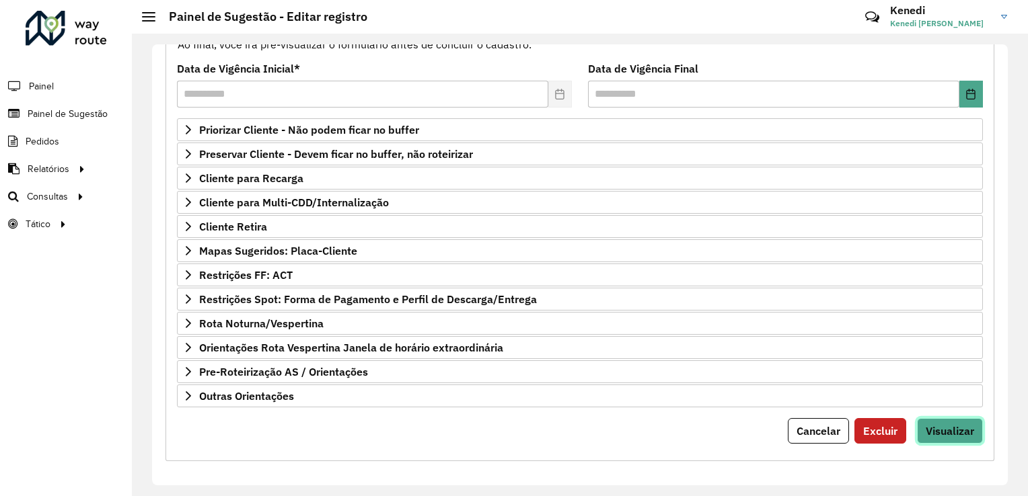
click at [935, 418] on button "Visualizar" at bounding box center [950, 431] width 66 height 26
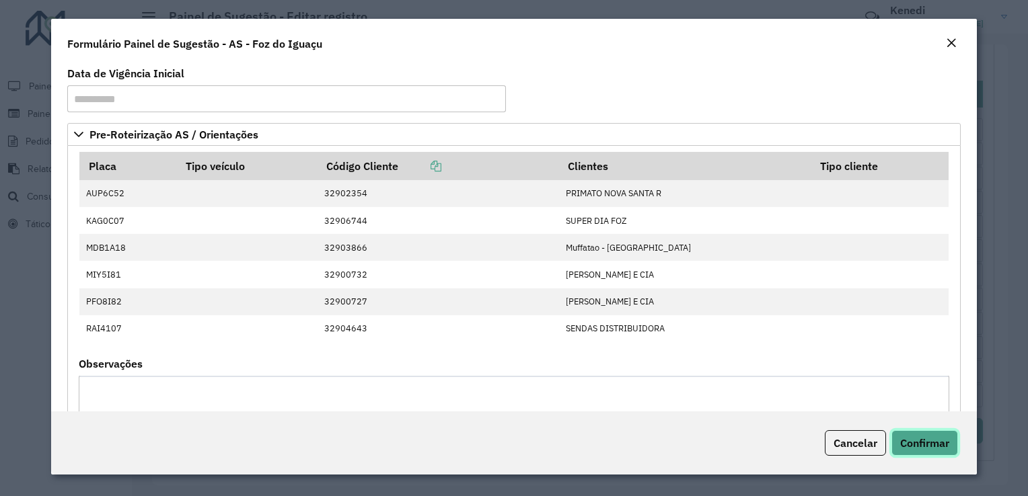
click at [924, 438] on span "Confirmar" at bounding box center [924, 442] width 49 height 13
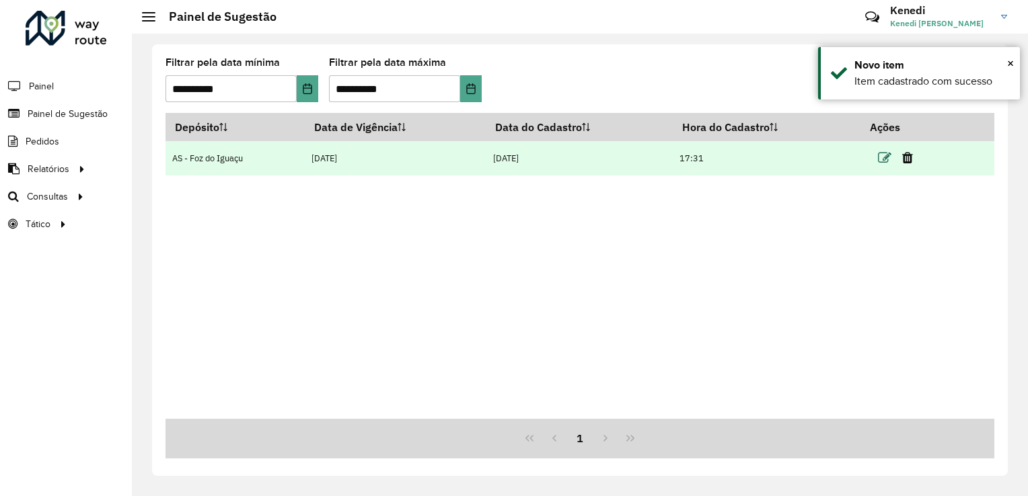
click at [889, 157] on icon at bounding box center [884, 157] width 13 height 13
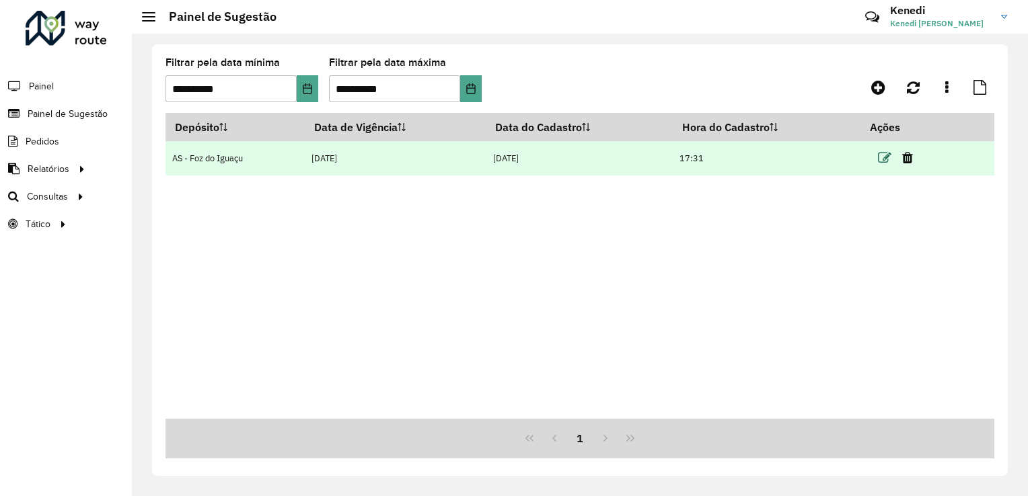
click at [887, 153] on icon at bounding box center [884, 157] width 13 height 13
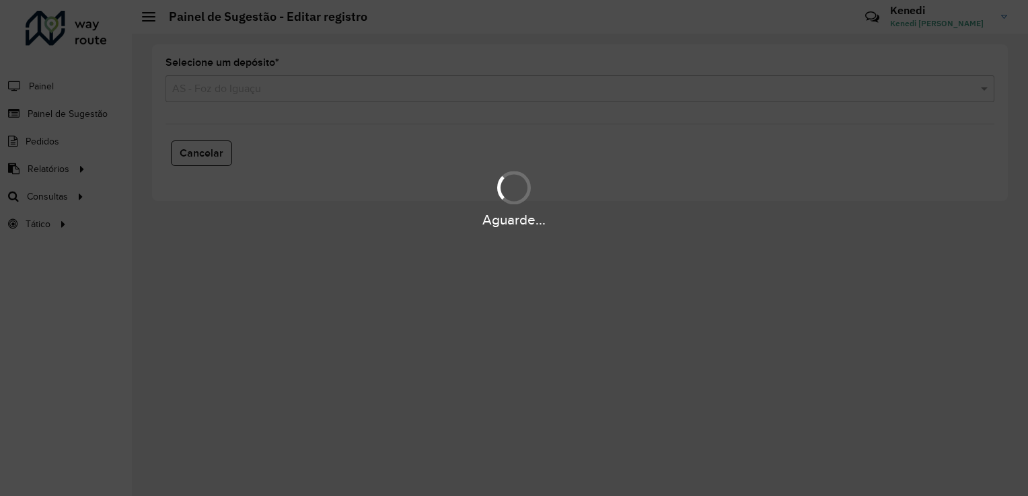
click at [839, 319] on div "Aguarde..." at bounding box center [514, 248] width 1028 height 496
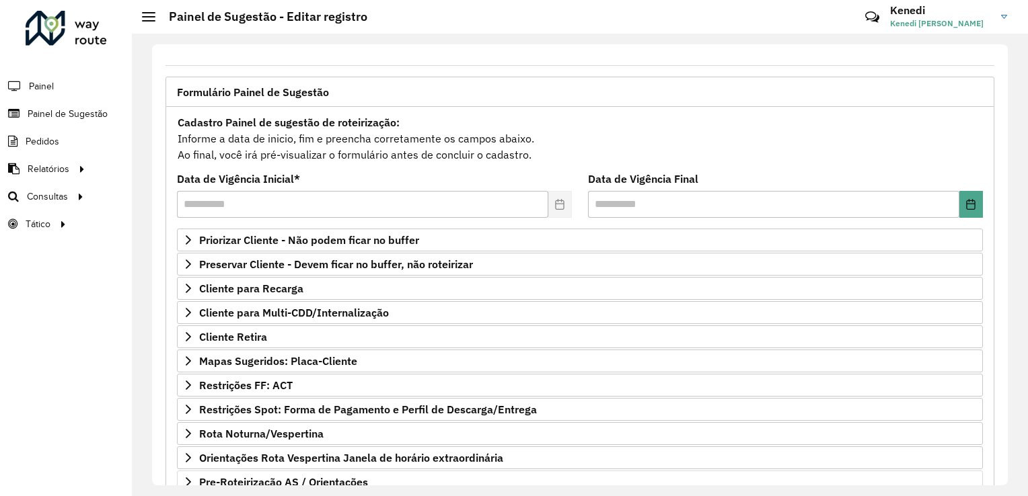
scroll to position [169, 0]
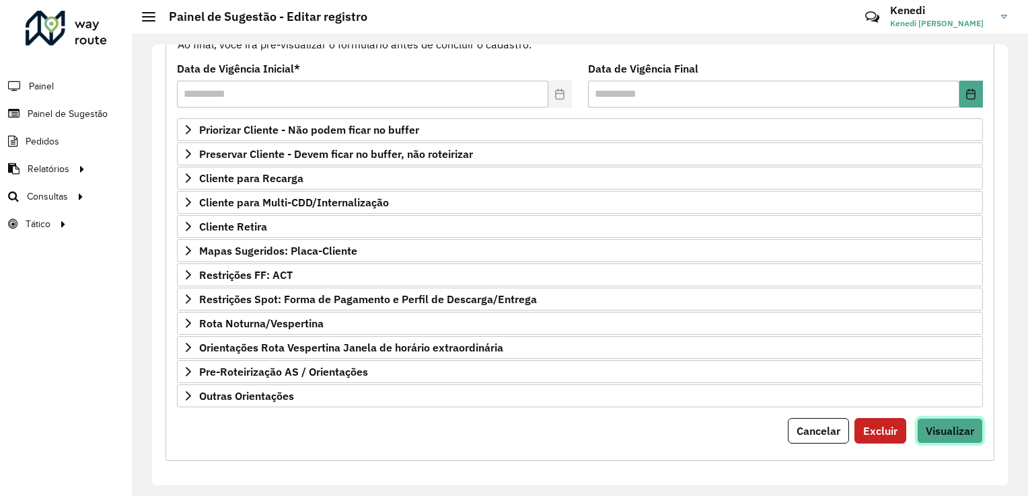
click at [954, 434] on button "Visualizar" at bounding box center [950, 431] width 66 height 26
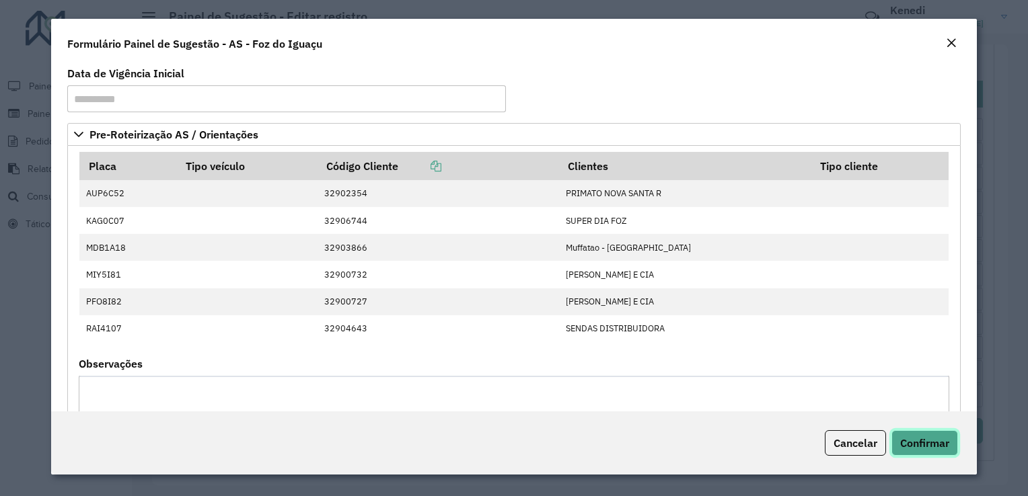
click at [923, 445] on span "Confirmar" at bounding box center [924, 442] width 49 height 13
